Goal: Check status: Check status

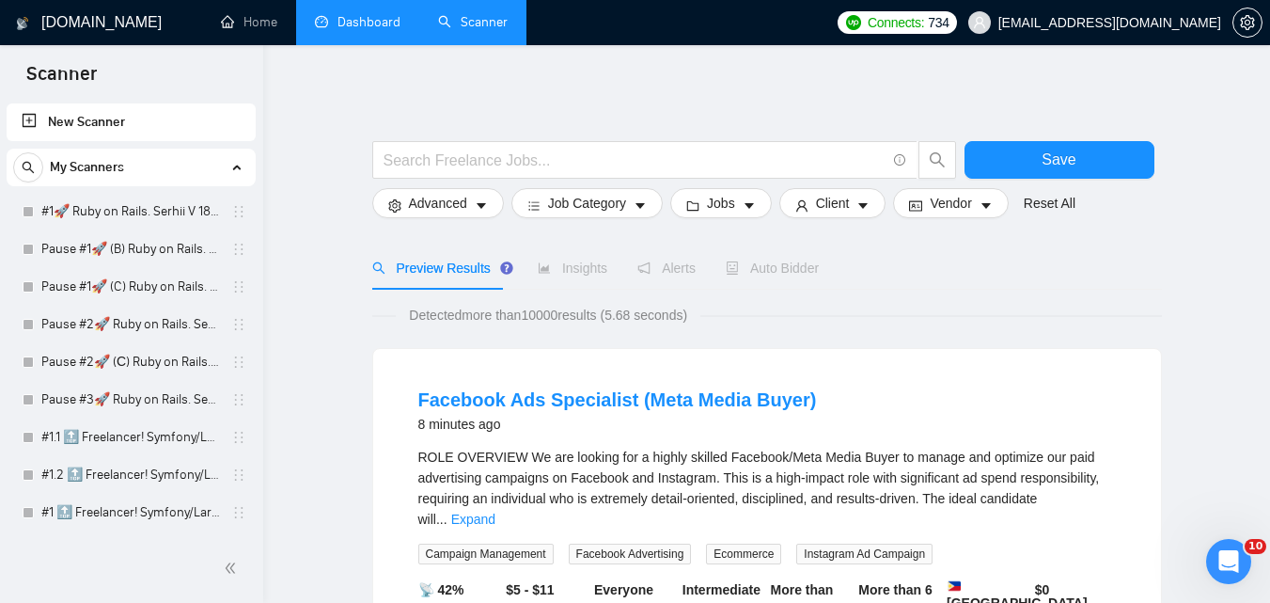
click at [394, 28] on link "Dashboard" at bounding box center [358, 22] width 86 height 16
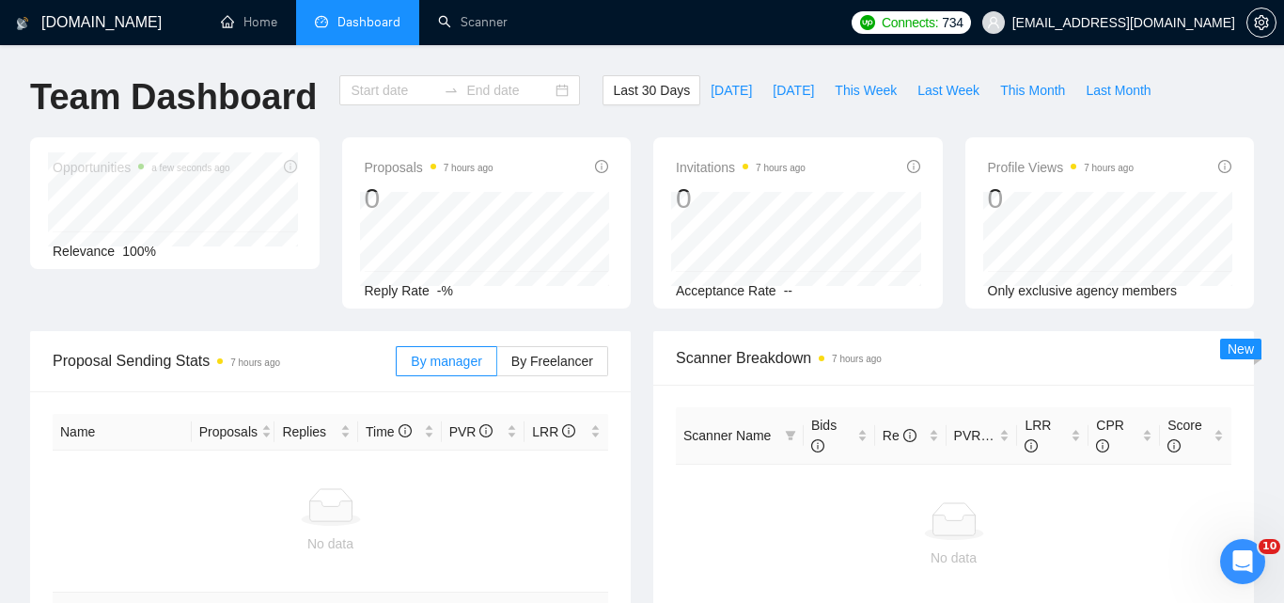
type input "[DATE]"
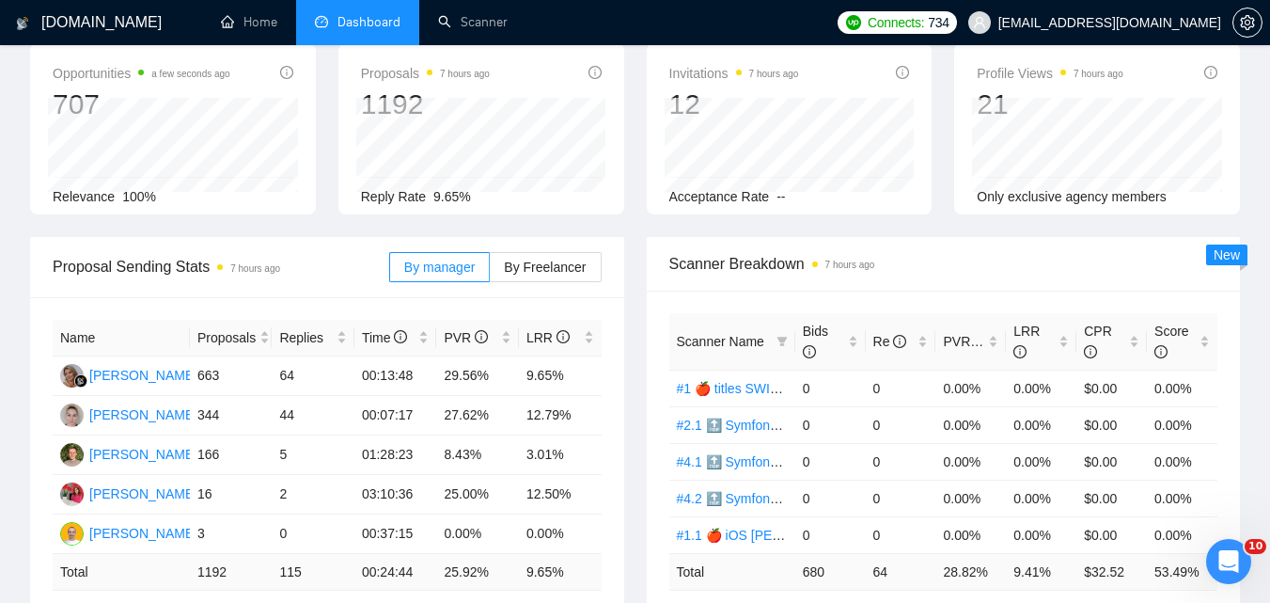
scroll to position [188, 0]
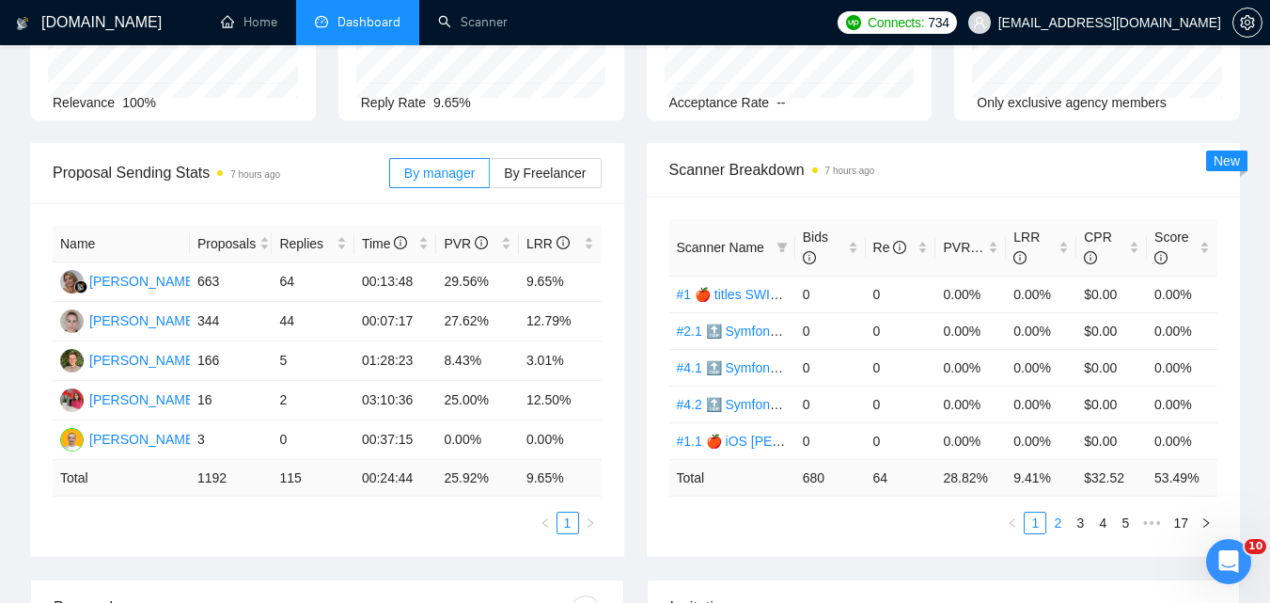
click at [1057, 521] on link "2" at bounding box center [1057, 522] width 21 height 21
click at [1086, 526] on link "3" at bounding box center [1080, 522] width 21 height 21
